Goal: Task Accomplishment & Management: Use online tool/utility

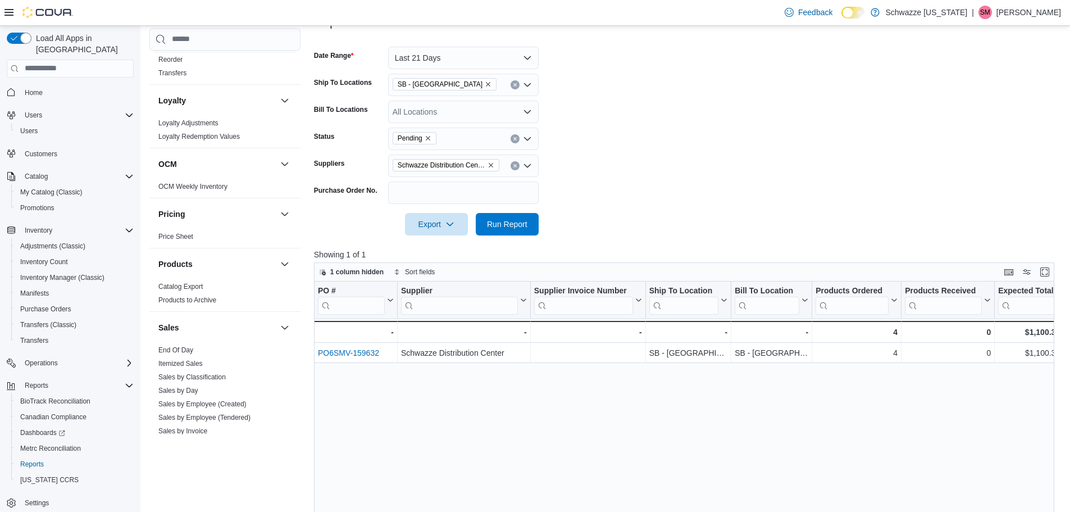
scroll to position [581, 0]
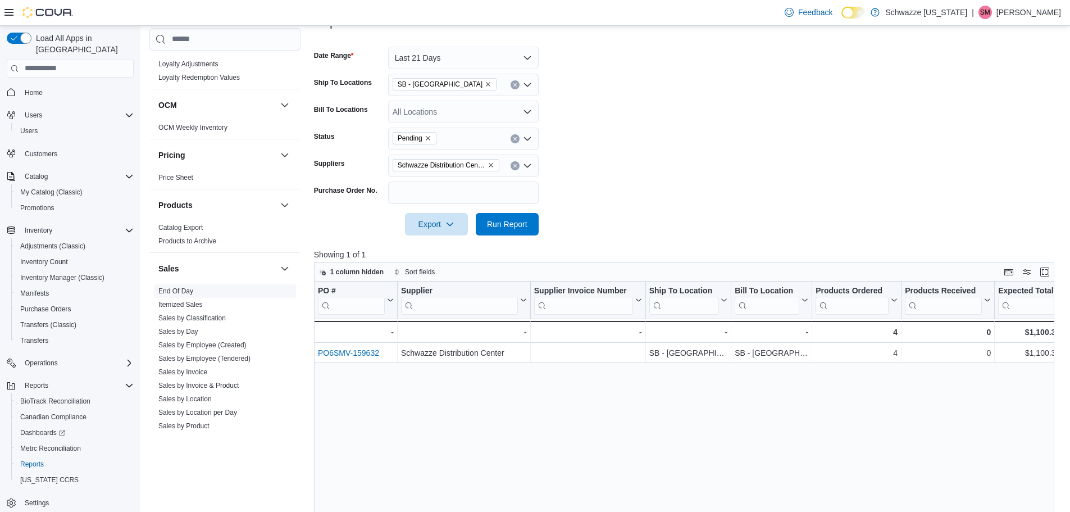
click at [175, 288] on link "End Of Day" at bounding box center [175, 291] width 35 height 8
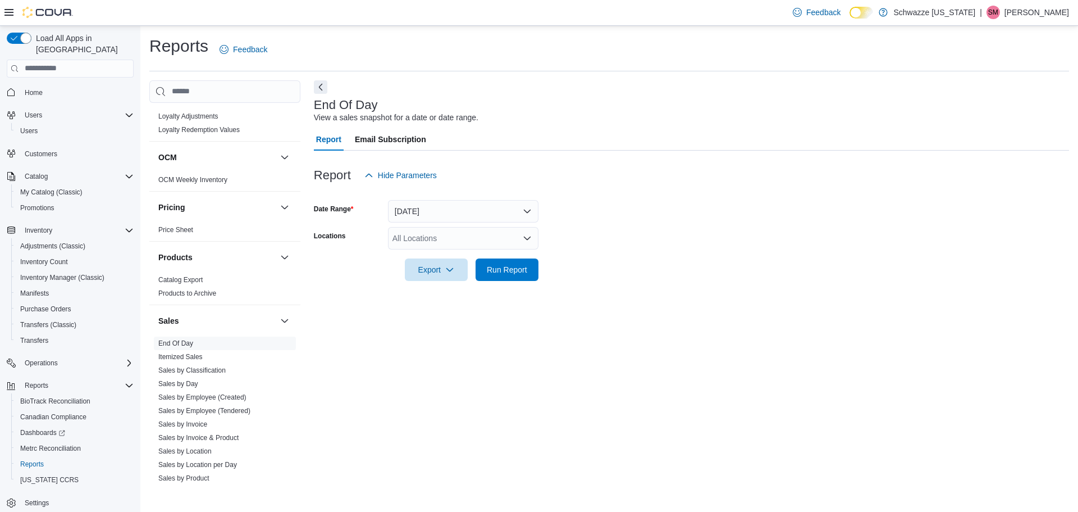
click at [445, 245] on div "All Locations" at bounding box center [463, 238] width 151 height 22
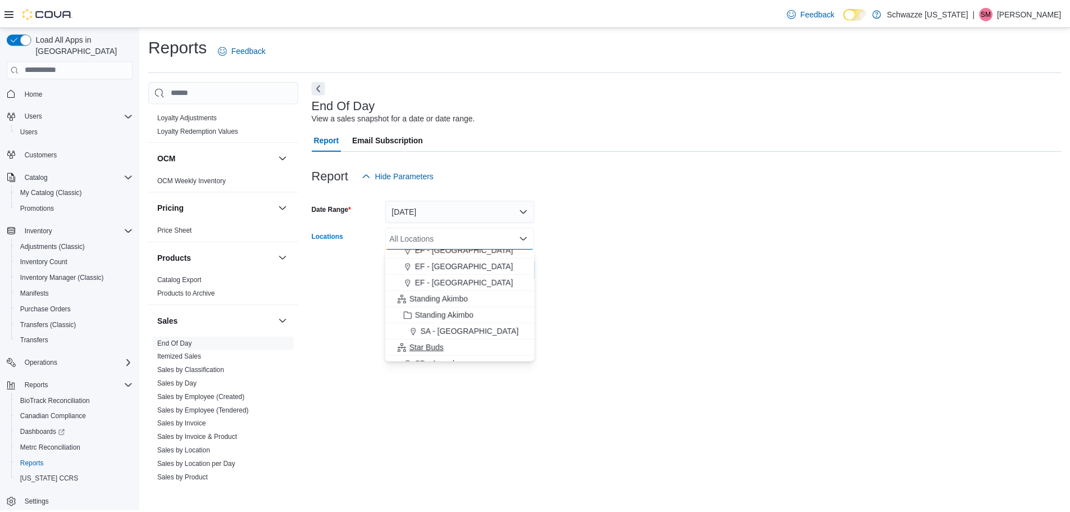
scroll to position [112, 0]
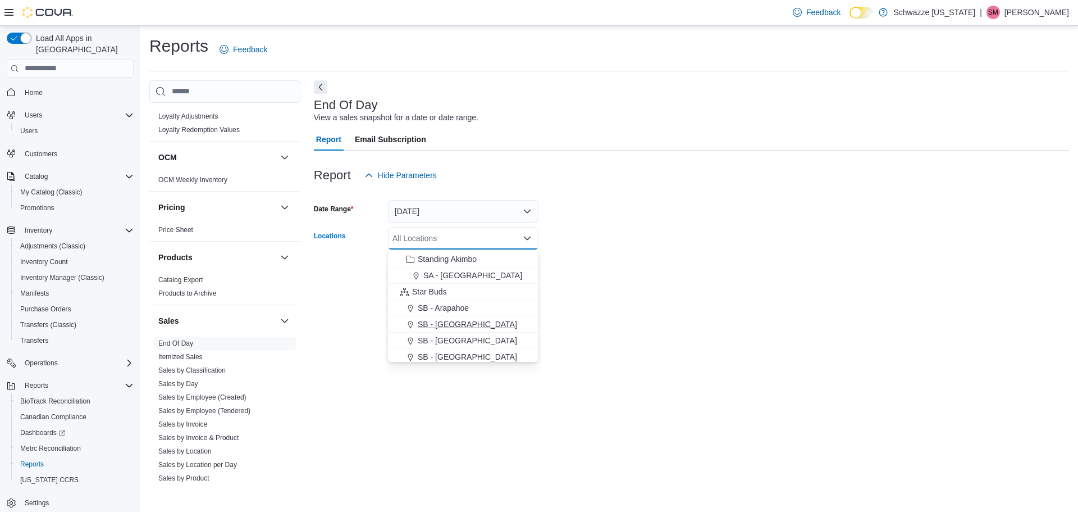
click at [451, 323] on span "SB - [GEOGRAPHIC_DATA]" at bounding box center [467, 323] width 99 height 11
click at [636, 320] on div "End Of Day View a sales snapshot for a date or date range. Report Email Subscri…" at bounding box center [691, 283] width 755 height 406
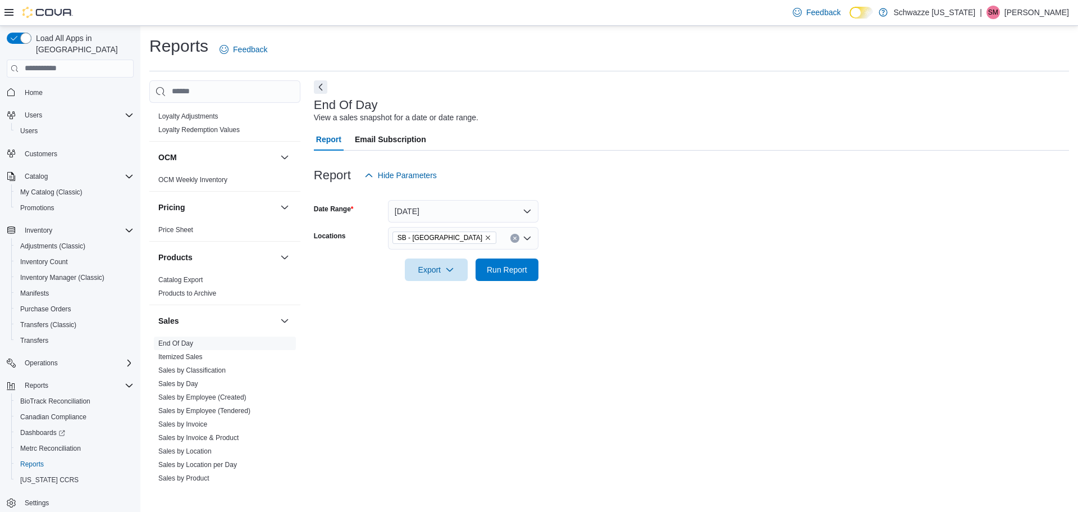
click at [441, 257] on div at bounding box center [691, 253] width 755 height 9
click at [521, 259] on span "Run Report" at bounding box center [506, 269] width 49 height 22
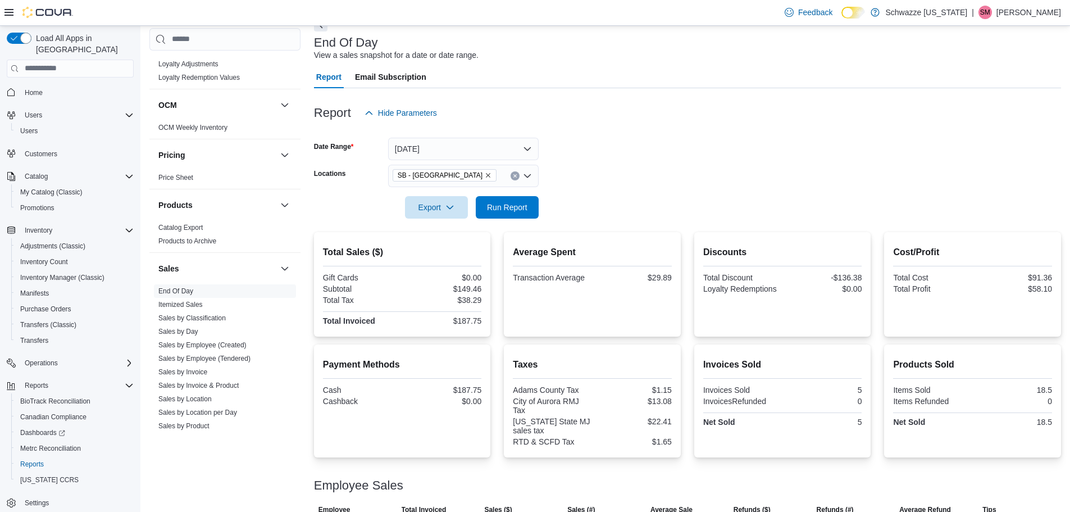
scroll to position [102, 0]
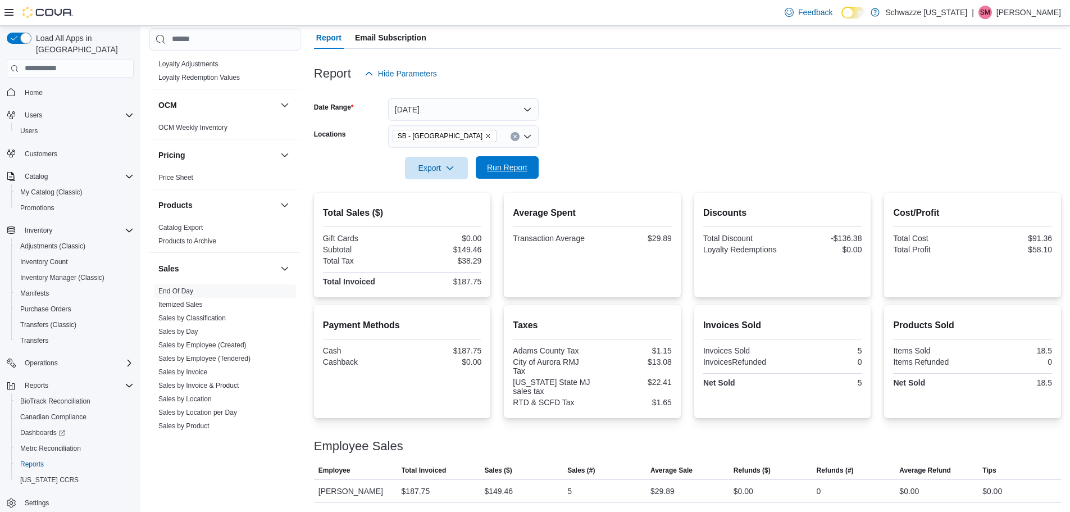
click at [495, 162] on span "Run Report" at bounding box center [507, 167] width 40 height 11
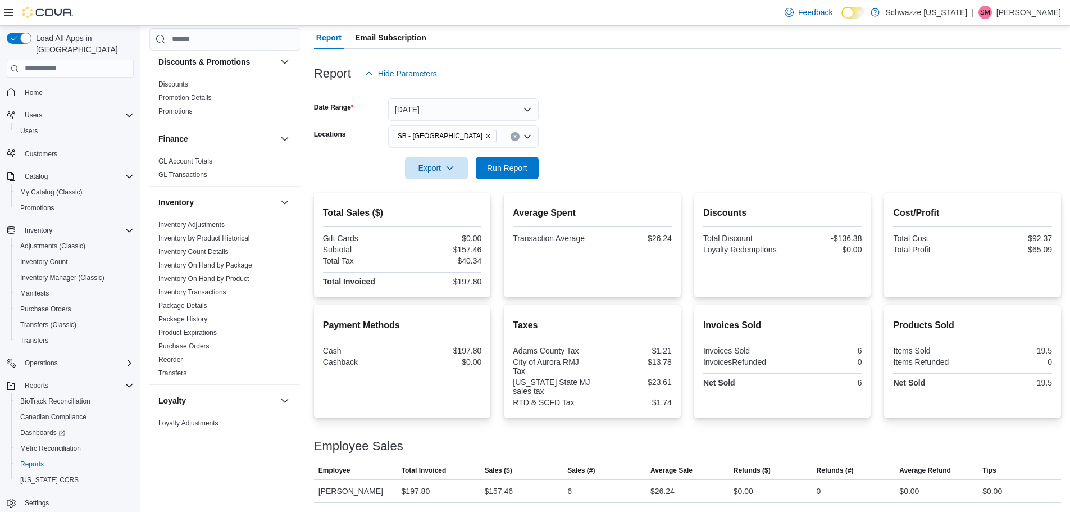
scroll to position [188, 0]
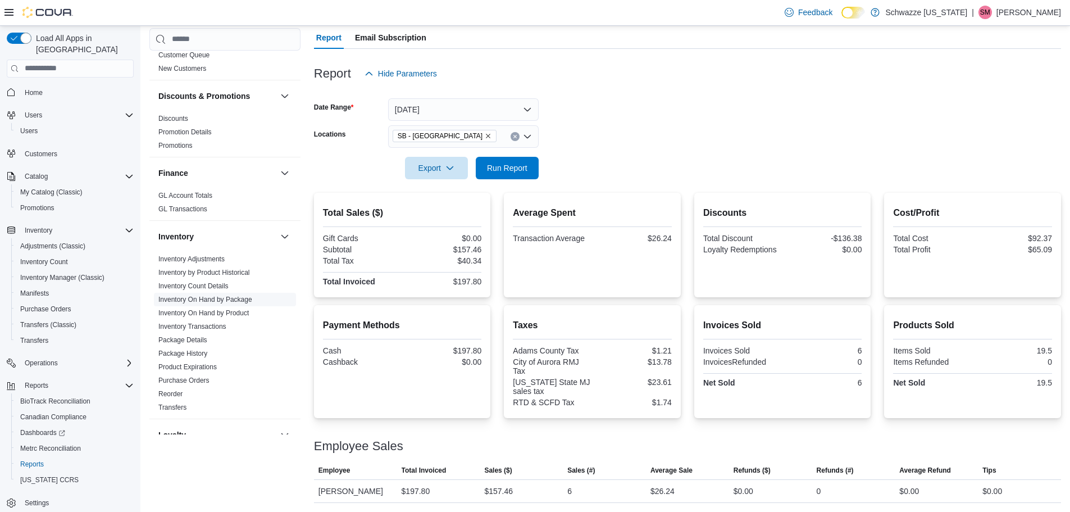
click at [195, 301] on link "Inventory On Hand by Package" at bounding box center [205, 299] width 94 height 8
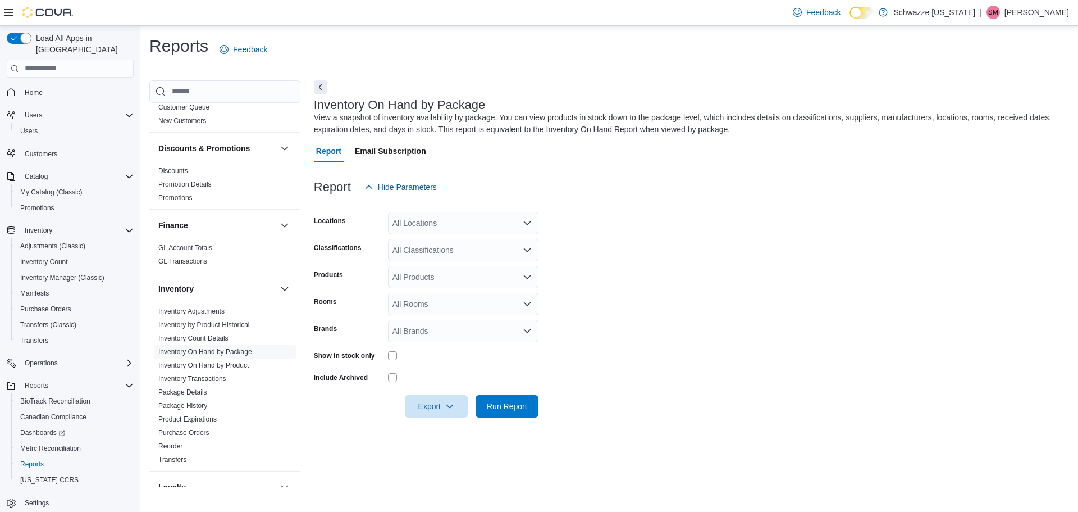
click at [475, 229] on div "All Locations" at bounding box center [463, 223] width 151 height 22
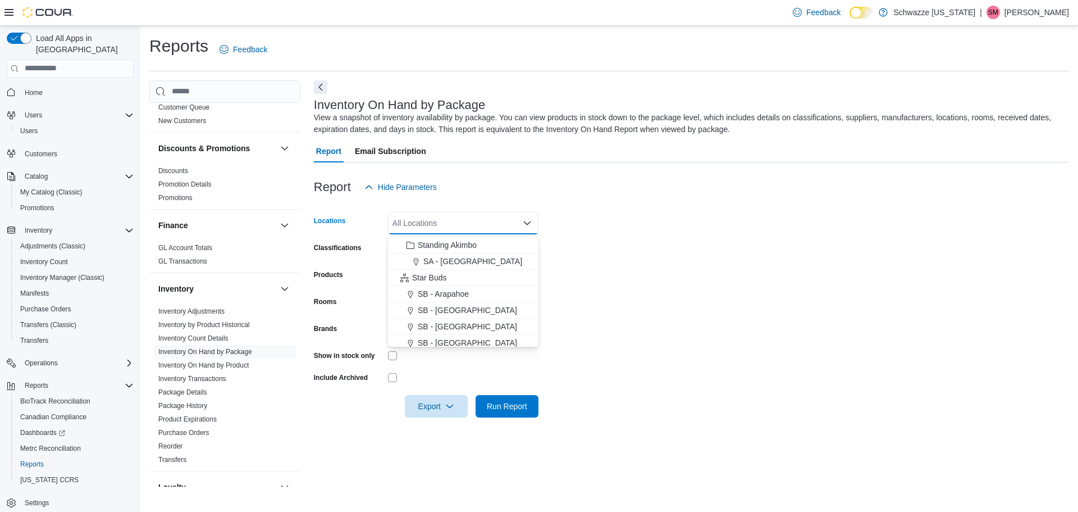
scroll to position [112, 0]
click at [455, 309] on span "SB - [GEOGRAPHIC_DATA]" at bounding box center [467, 308] width 99 height 11
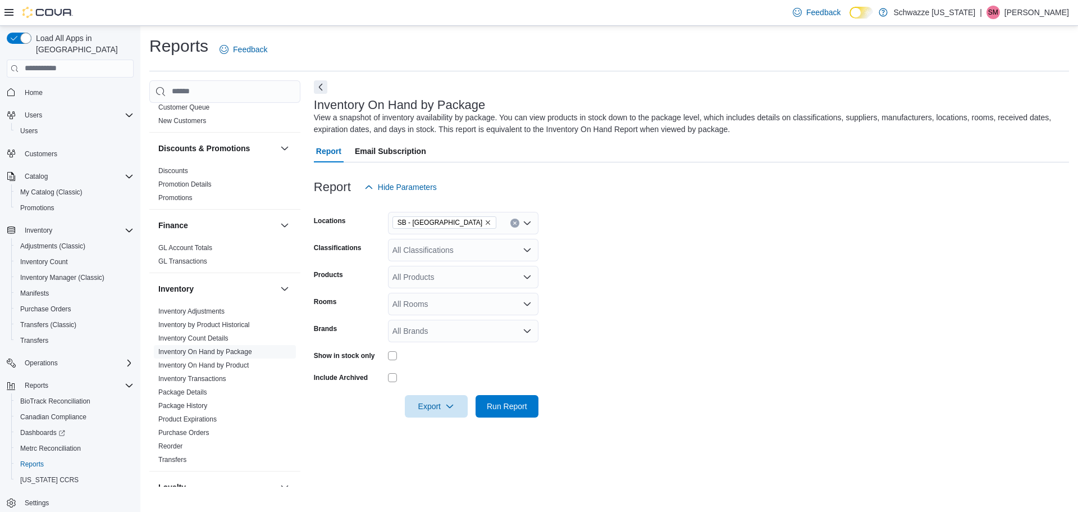
click at [645, 304] on form "Locations SB - Aurora Classifications All Classifications Products All Products…" at bounding box center [691, 307] width 755 height 219
click at [476, 253] on div "All Classifications" at bounding box center [463, 250] width 151 height 22
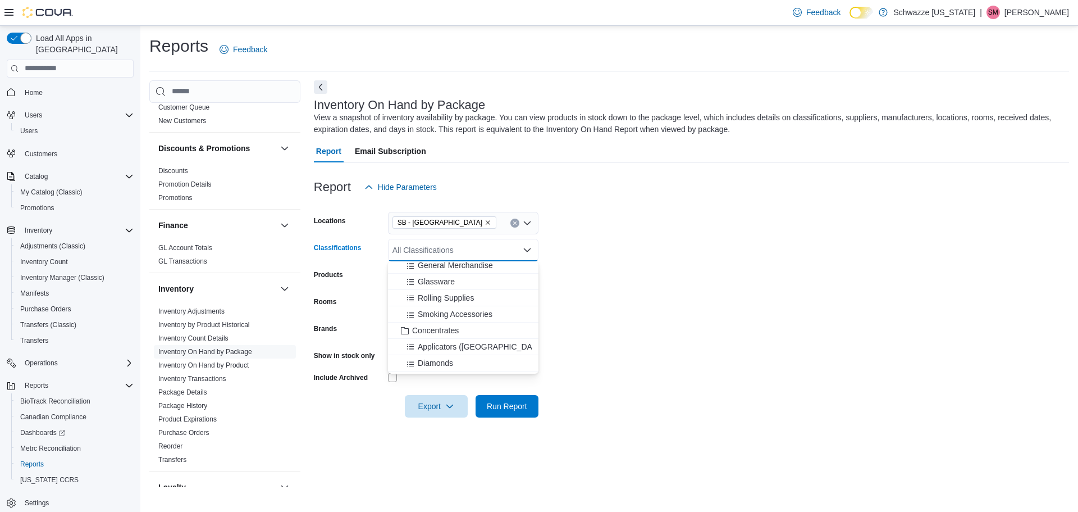
scroll to position [337, 0]
click at [448, 274] on span "Concentrates" at bounding box center [435, 273] width 47 height 11
click at [623, 287] on form "Locations SB - [GEOGRAPHIC_DATA] Classifications Concentrates Combo box. Select…" at bounding box center [691, 307] width 755 height 219
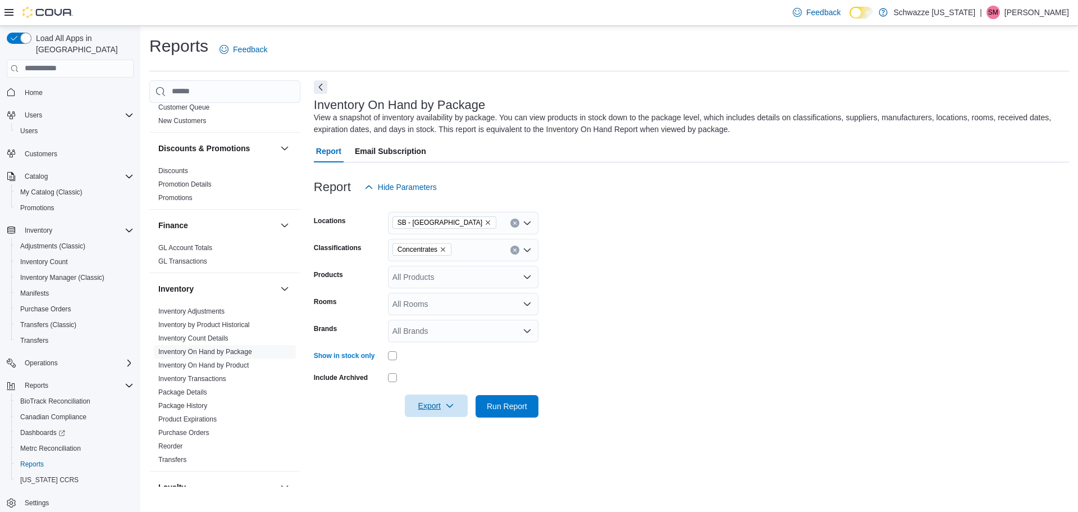
click at [443, 412] on span "Export" at bounding box center [436, 405] width 49 height 22
click at [448, 429] on span "Export to Excel" at bounding box center [438, 428] width 51 height 9
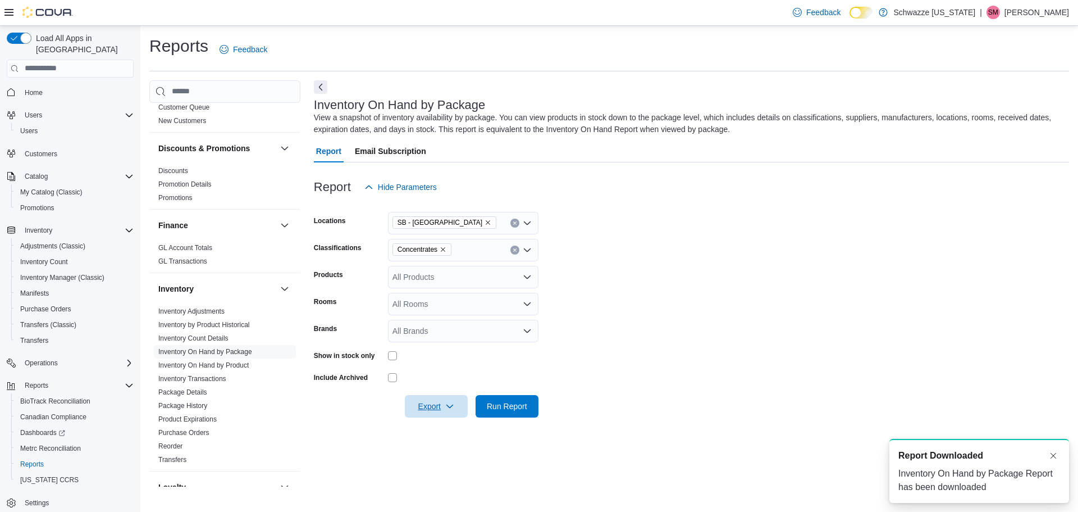
scroll to position [0, 0]
